Goal: Task Accomplishment & Management: Complete application form

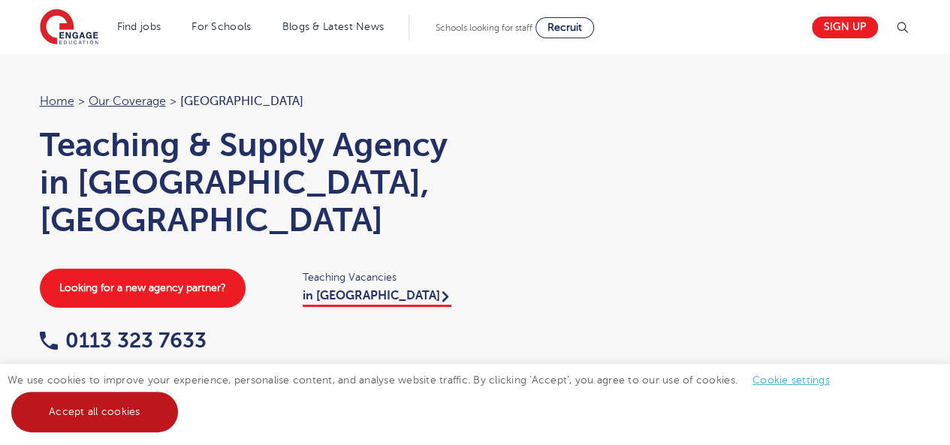
click at [92, 405] on link "Accept all cookies" at bounding box center [94, 412] width 167 height 41
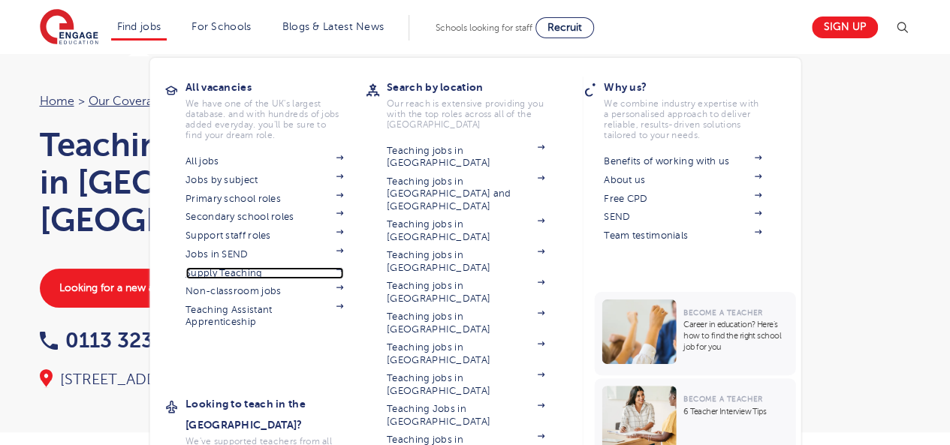
click at [237, 272] on link "Supply Teaching" at bounding box center [265, 273] width 158 height 12
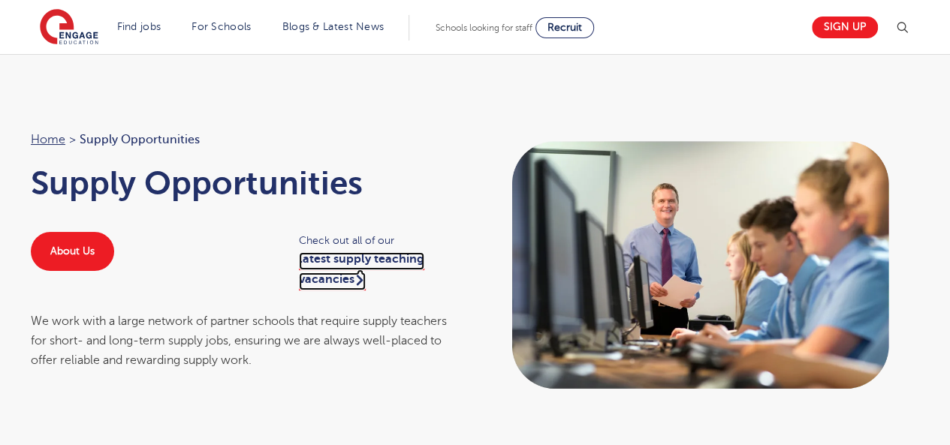
click at [328, 274] on link "latest supply teaching vacancies" at bounding box center [361, 271] width 125 height 38
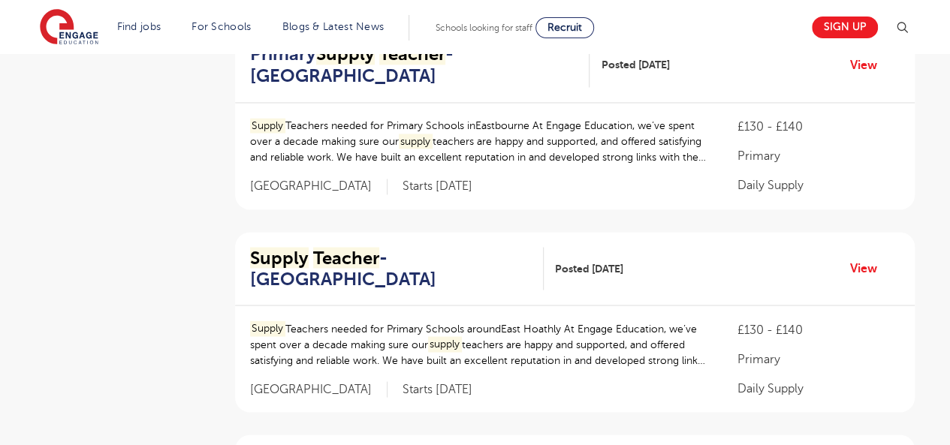
scroll to position [1202, 0]
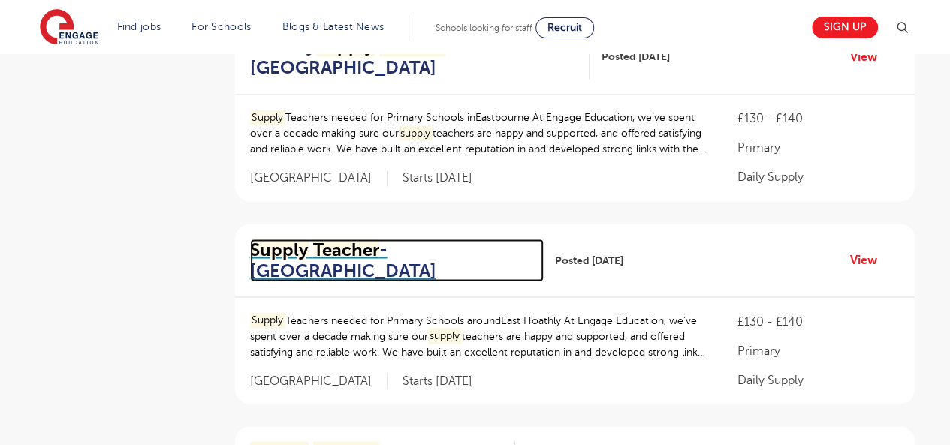
click at [328, 274] on h2 "Supply Teacher - [GEOGRAPHIC_DATA]" at bounding box center [391, 261] width 282 height 44
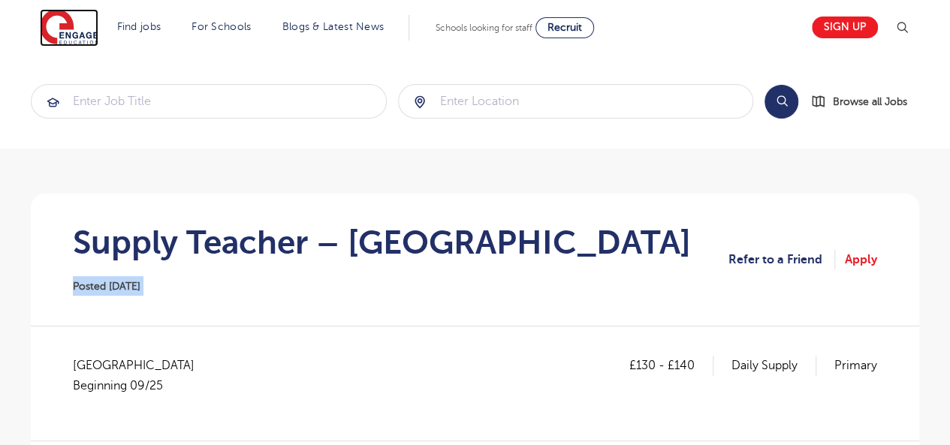
click at [66, 21] on img at bounding box center [69, 28] width 59 height 38
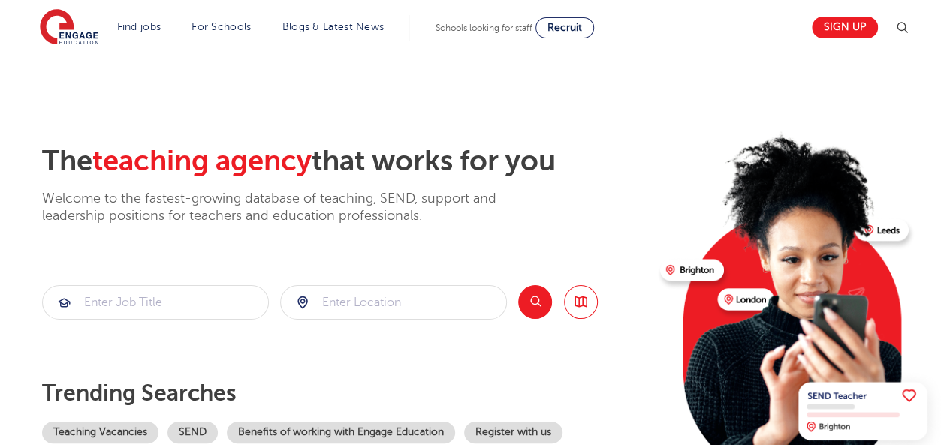
click at [22, 83] on section "The teaching agency that works for you Welcome to the fastest-growing database …" at bounding box center [475, 302] width 950 height 496
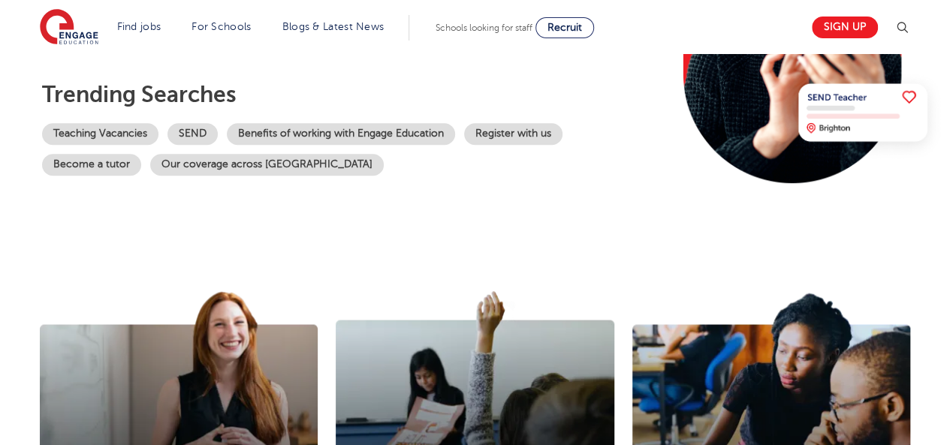
scroll to position [300, 0]
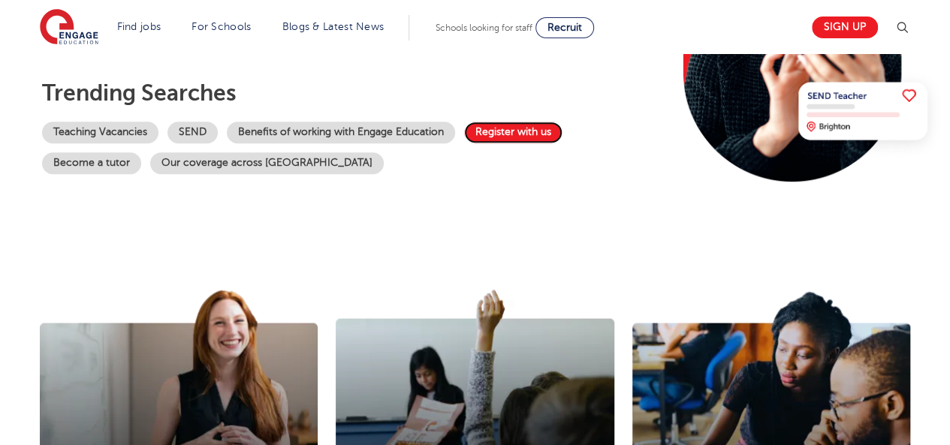
click at [539, 139] on link "Register with us" at bounding box center [513, 133] width 98 height 22
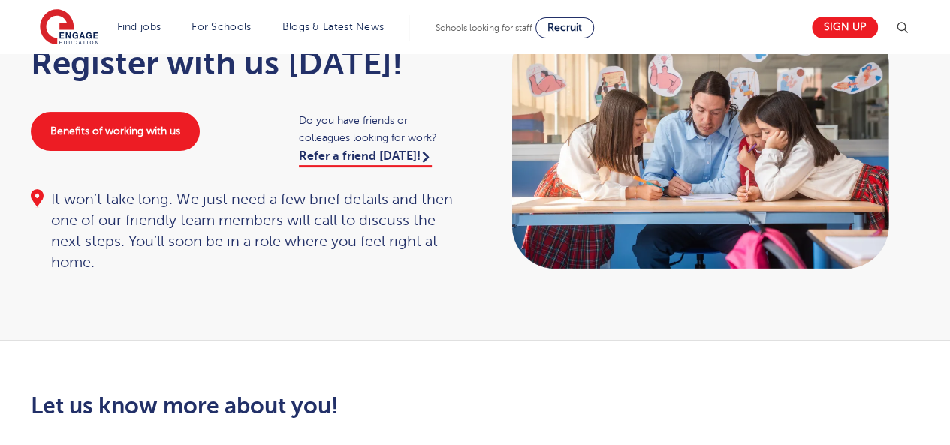
scroll to position [90, 0]
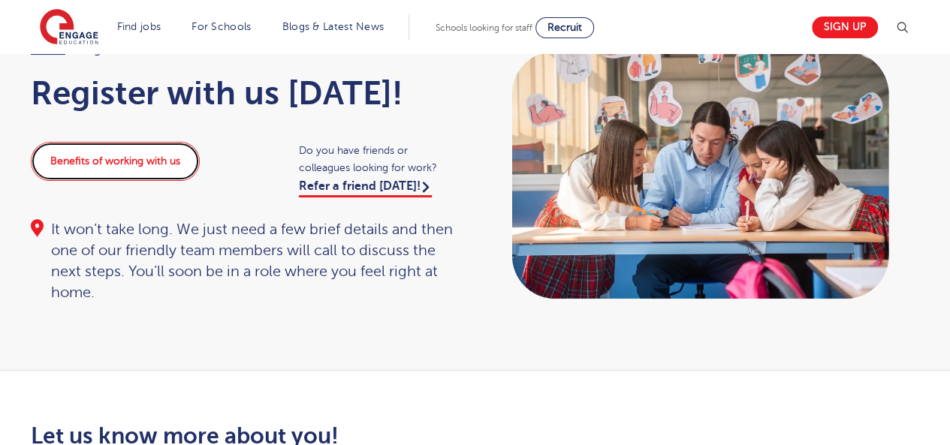
click at [91, 174] on link "Benefits of working with us" at bounding box center [115, 161] width 169 height 39
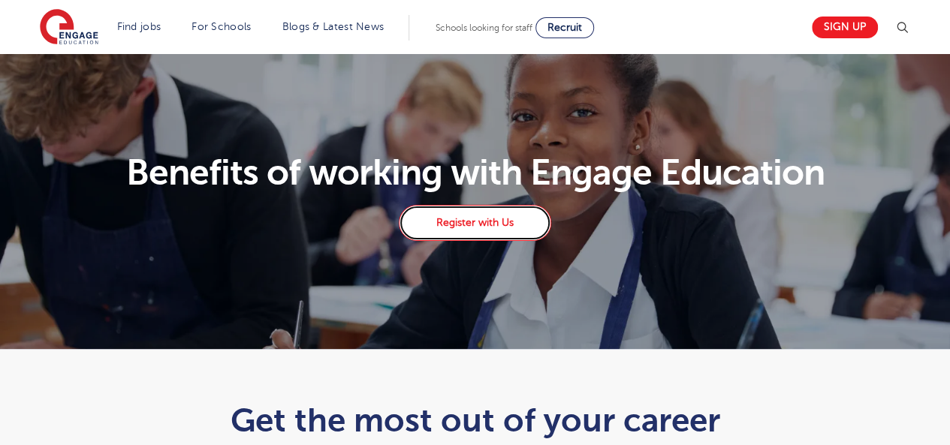
click at [493, 229] on link "Register with Us" at bounding box center [475, 223] width 152 height 36
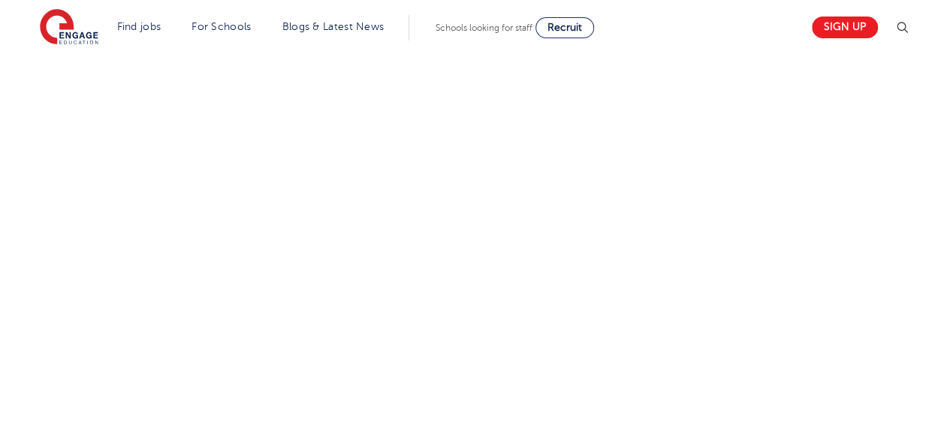
scroll to position [676, 0]
click at [631, 280] on div "Let us know more about you!" at bounding box center [475, 236] width 911 height 796
click at [616, 352] on div "Let us know more about you!" at bounding box center [324, 165] width 608 height 957
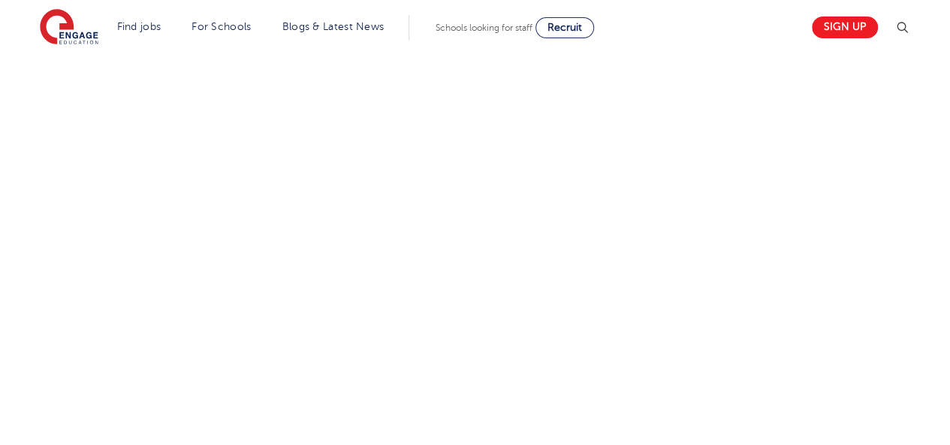
click at [628, 239] on div "Let us know more about you!" at bounding box center [475, 4] width 911 height 935
click at [708, 241] on div "Let us know more about you!" at bounding box center [475, 288] width 911 height 657
click at [436, 429] on div "Let us know more about you!" at bounding box center [324, 108] width 608 height 657
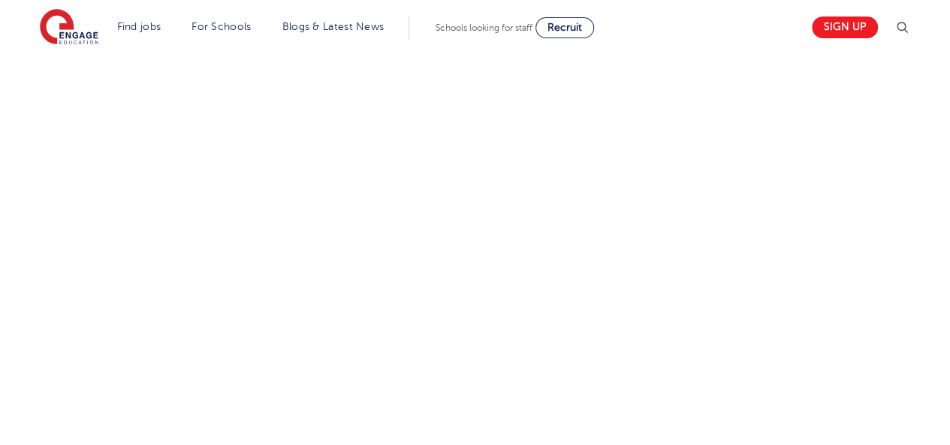
scroll to position [648, 0]
click at [628, 278] on div "Let us know more about you!" at bounding box center [475, 205] width 911 height 678
